Goal: Task Accomplishment & Management: Manage account settings

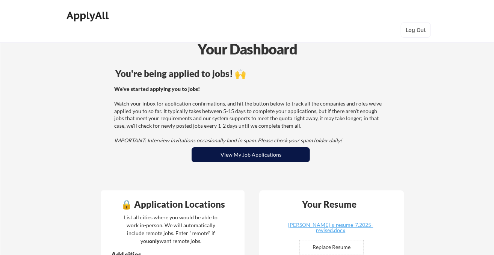
click at [239, 156] on button "View My Job Applications" at bounding box center [251, 154] width 118 height 15
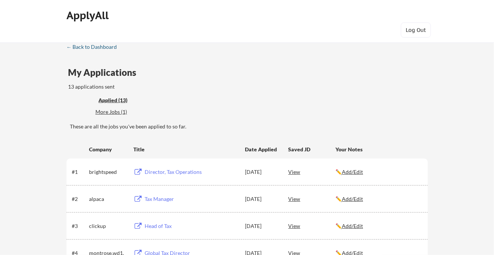
click at [109, 45] on div "← Back to Dashboard" at bounding box center [94, 46] width 56 height 5
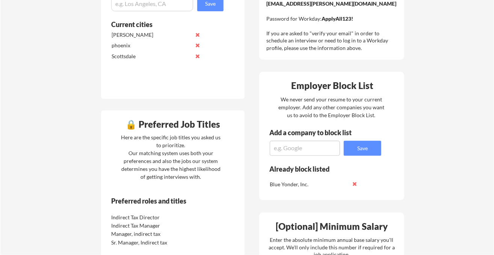
scroll to position [268, 0]
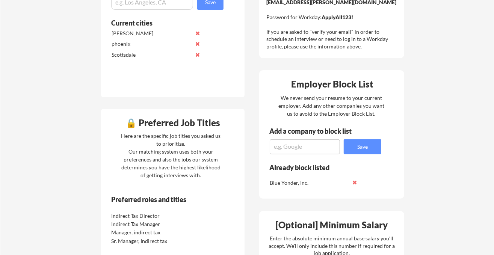
click at [323, 144] on textarea at bounding box center [305, 146] width 70 height 15
type textarea "Datadog"
click at [364, 156] on div "Employer Block List We never send your resume to your current employer. Add any…" at bounding box center [331, 134] width 145 height 128
click at [364, 148] on button "Save" at bounding box center [363, 146] width 38 height 15
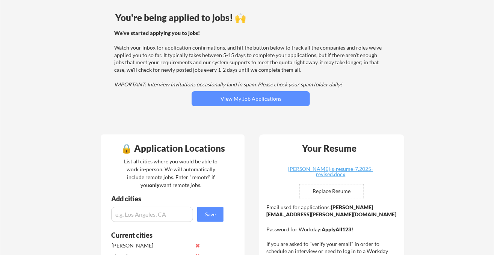
scroll to position [0, 0]
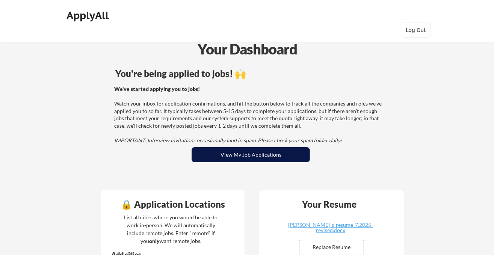
click at [221, 154] on button "View My Job Applications" at bounding box center [251, 154] width 118 height 15
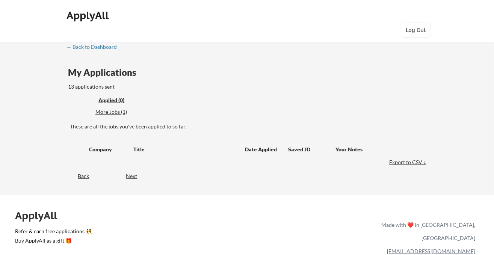
click at [221, 154] on div "Title" at bounding box center [185, 149] width 104 height 14
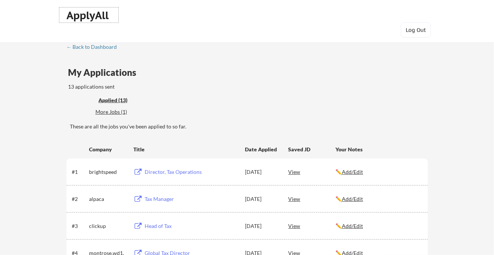
click at [92, 20] on div "ApplyAll" at bounding box center [89, 15] width 44 height 13
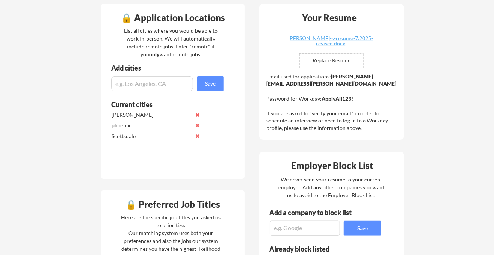
scroll to position [190, 0]
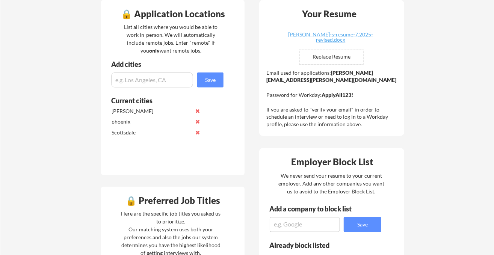
click at [304, 228] on textarea at bounding box center [305, 224] width 70 height 15
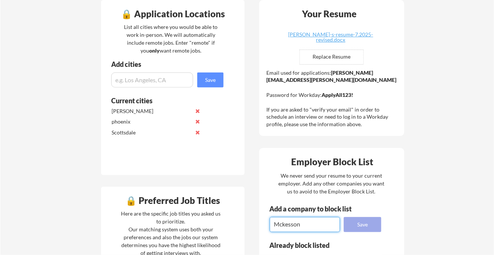
type textarea "Mckesson"
click at [367, 225] on button "Save" at bounding box center [363, 224] width 38 height 15
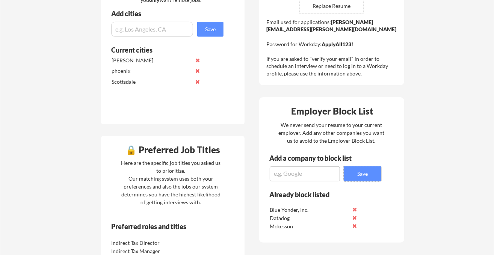
scroll to position [261, 0]
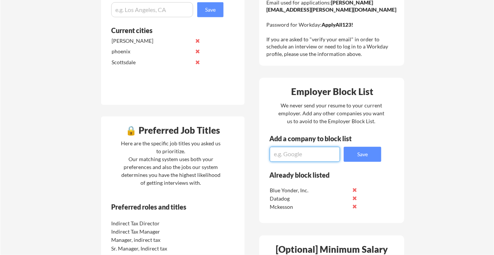
click at [314, 148] on textarea at bounding box center [305, 154] width 70 height 15
type textarea "zillow"
click at [349, 157] on button "Save" at bounding box center [363, 154] width 38 height 15
